Goal: Find specific page/section: Find specific page/section

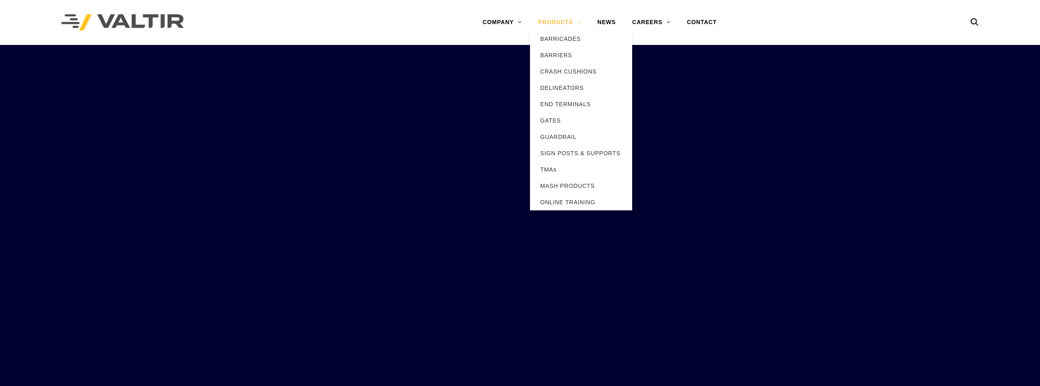
click at [576, 24] on link "PRODUCTS" at bounding box center [559, 22] width 59 height 16
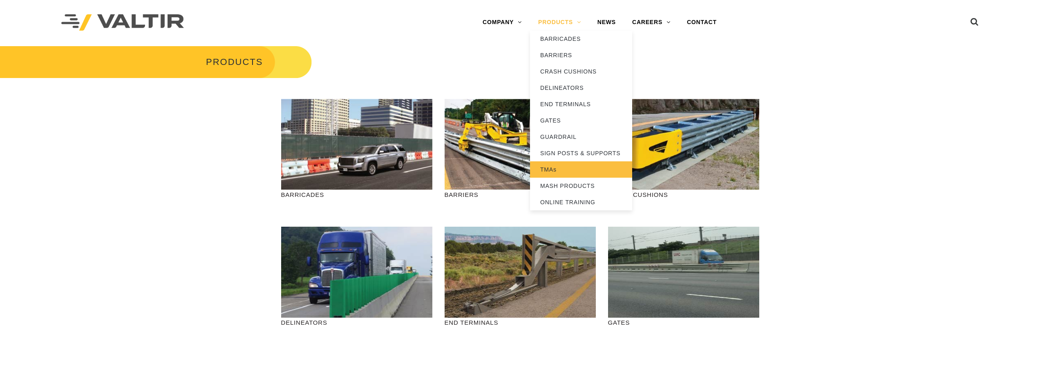
click at [555, 170] on link "TMAs" at bounding box center [581, 169] width 102 height 16
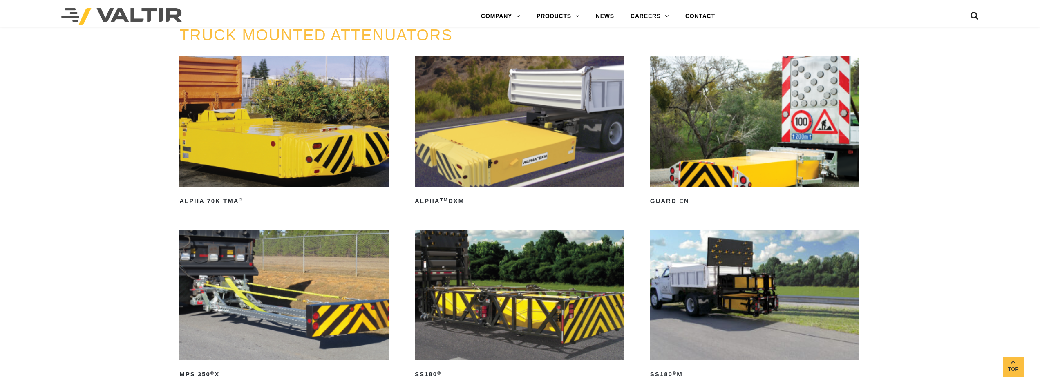
scroll to position [512, 0]
